Goal: Task Accomplishment & Management: Manage account settings

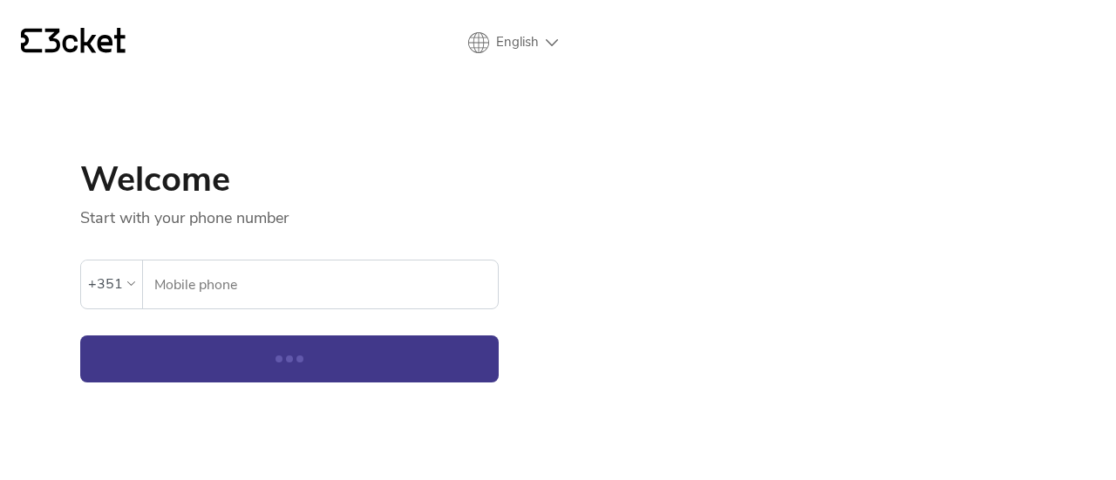
click at [206, 273] on input "Mobile phone" at bounding box center [325, 285] width 344 height 48
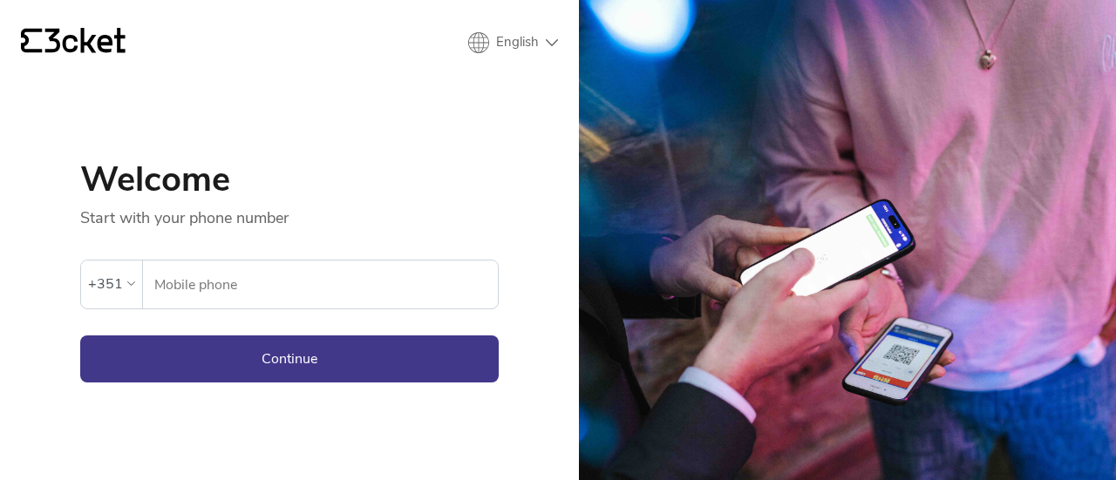
click at [119, 431] on div "{' '} English English Português Español Welcome Start with your phone number An…" at bounding box center [289, 240] width 579 height 480
click at [277, 262] on input "Mobile phone" at bounding box center [325, 285] width 344 height 48
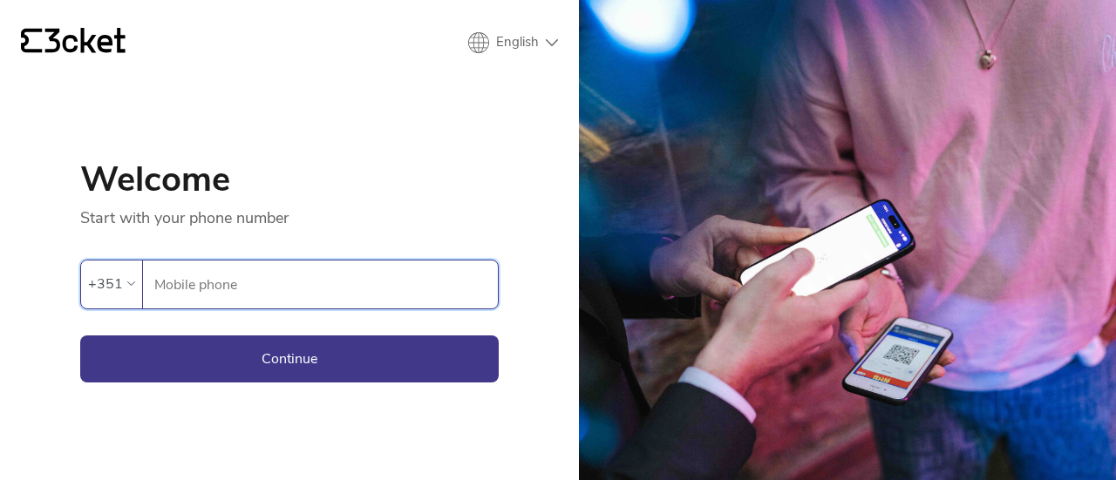
type input "964459823"
click at [224, 364] on button "Continue" at bounding box center [289, 359] width 418 height 47
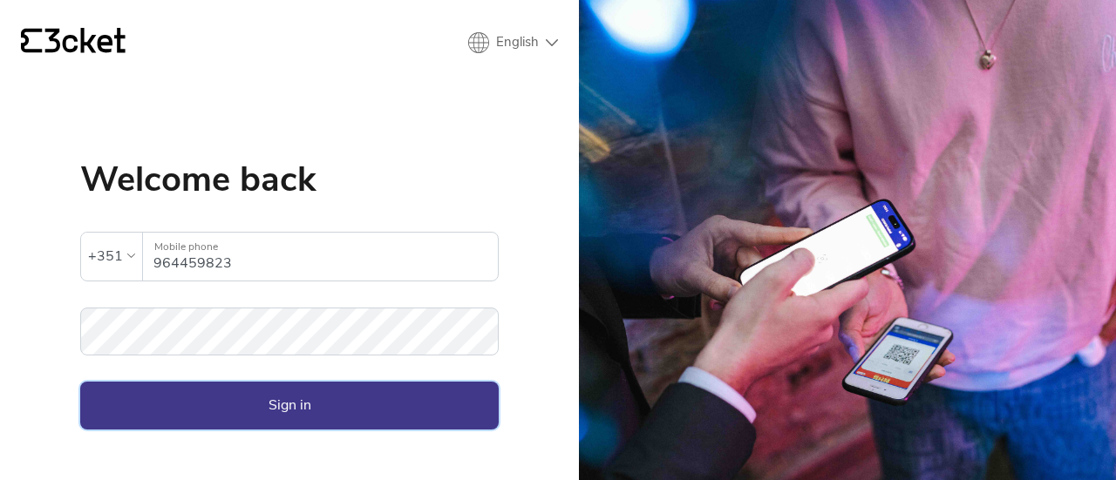
click at [305, 392] on button "Sign in" at bounding box center [289, 405] width 418 height 47
